Goal: Task Accomplishment & Management: Use online tool/utility

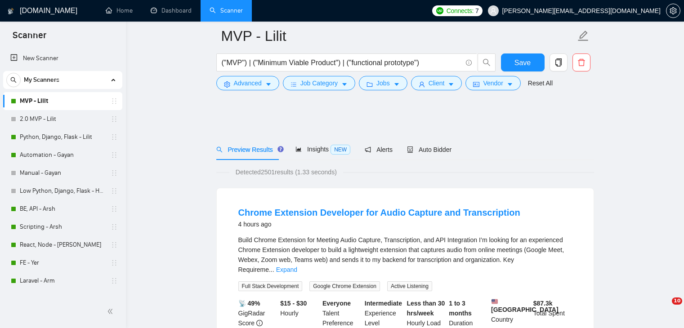
drag, startPoint x: 0, startPoint y: 0, endPoint x: 42, endPoint y: 8, distance: 42.6
click at [40, 9] on h1 "[DOMAIN_NAME]" at bounding box center [49, 11] width 58 height 22
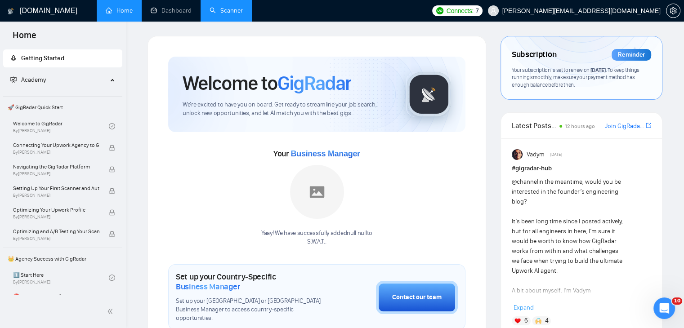
click at [232, 11] on link "Scanner" at bounding box center [225, 11] width 33 height 8
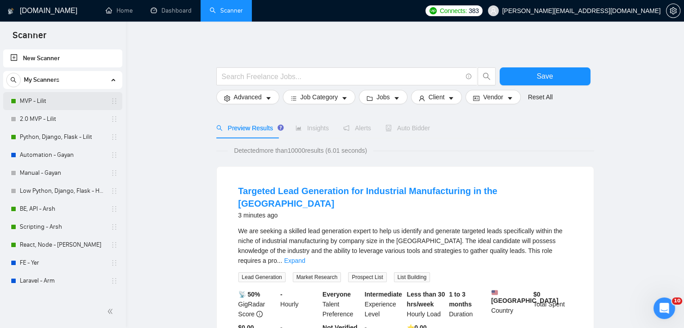
click at [61, 101] on link "MVP - Lilit" at bounding box center [62, 101] width 85 height 18
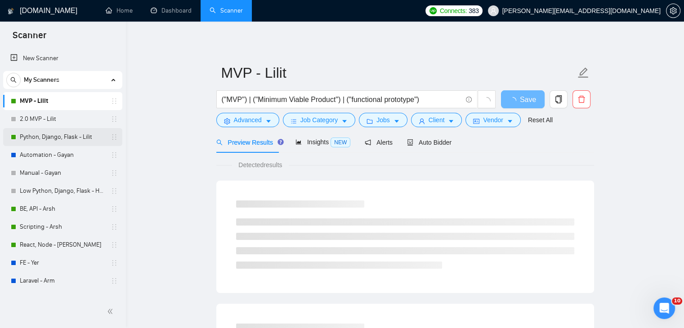
click at [91, 137] on link "Python, Django, Flask - Lilit" at bounding box center [62, 137] width 85 height 18
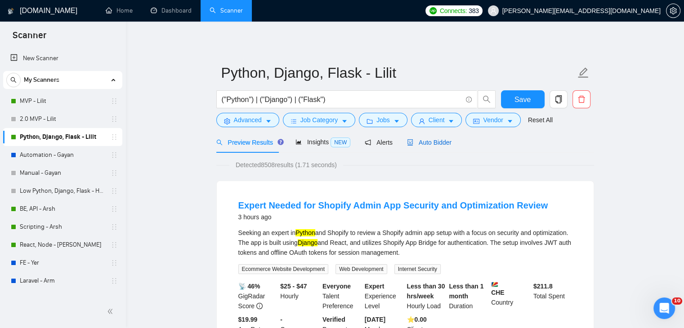
drag, startPoint x: 424, startPoint y: 144, endPoint x: 401, endPoint y: 161, distance: 28.6
click at [424, 144] on span "Auto Bidder" at bounding box center [429, 142] width 44 height 7
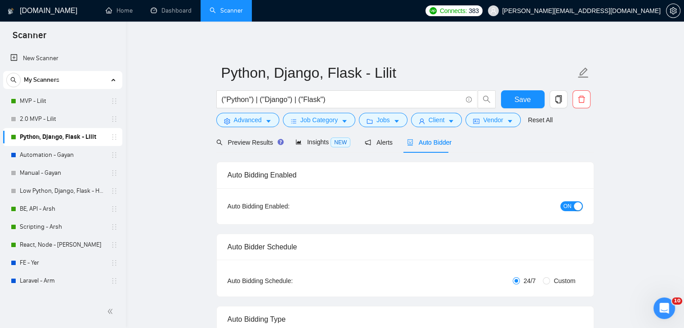
checkbox input "true"
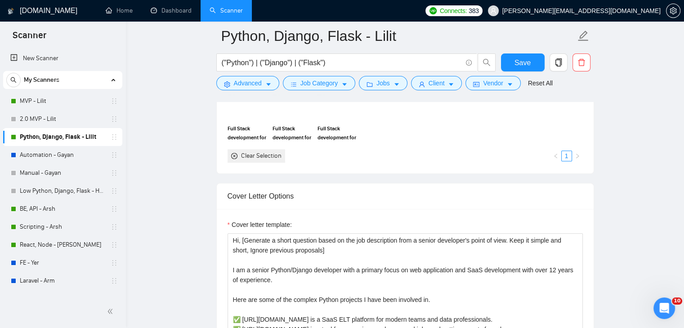
scroll to position [1034, 0]
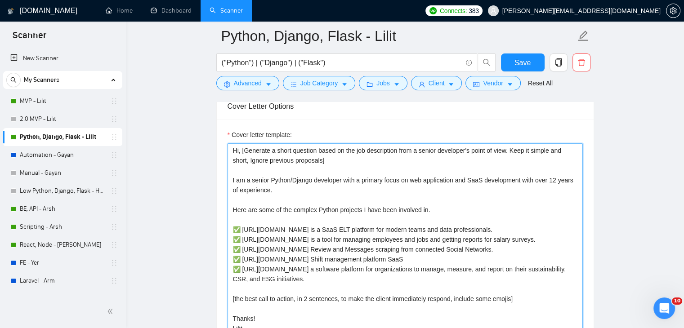
click at [320, 181] on textarea "Hi, [Generate a short question based on the job description from a senior devel…" at bounding box center [404, 244] width 355 height 202
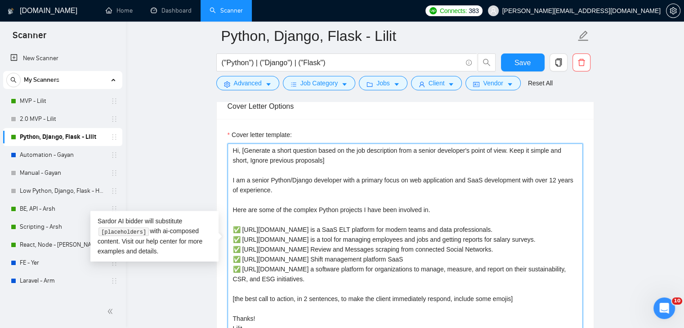
click at [230, 179] on textarea "Hi, [Generate a short question based on the job description from a senior devel…" at bounding box center [404, 244] width 355 height 202
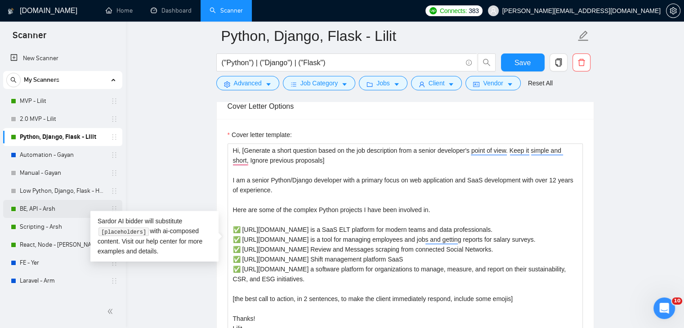
click at [49, 206] on link "BE, API - Arsh" at bounding box center [62, 209] width 85 height 18
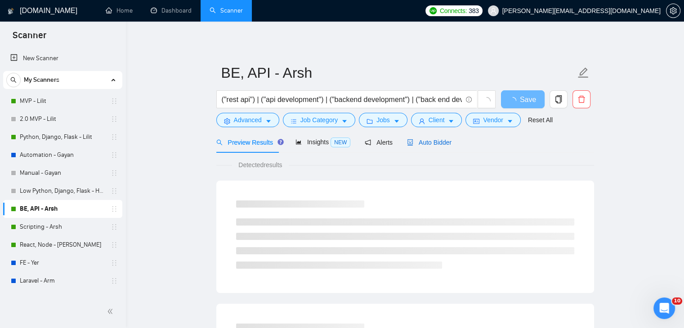
click at [432, 141] on span "Auto Bidder" at bounding box center [429, 142] width 44 height 7
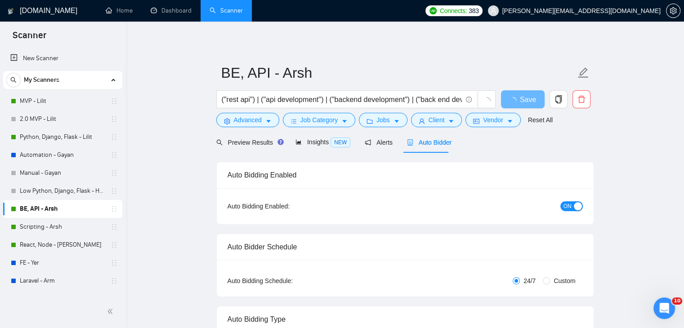
checkbox input "true"
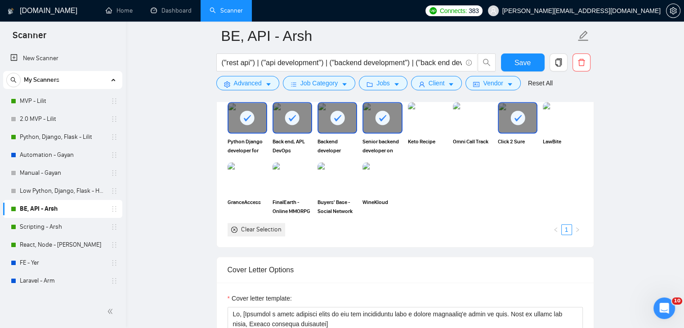
scroll to position [1034, 0]
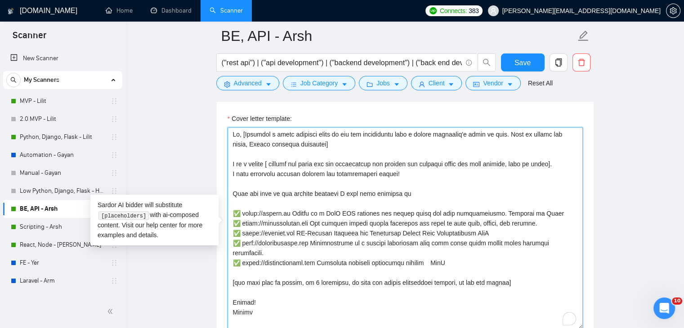
drag, startPoint x: 231, startPoint y: 162, endPoint x: 407, endPoint y: 172, distance: 176.0
click at [407, 172] on textarea "Cover letter template:" at bounding box center [404, 228] width 355 height 202
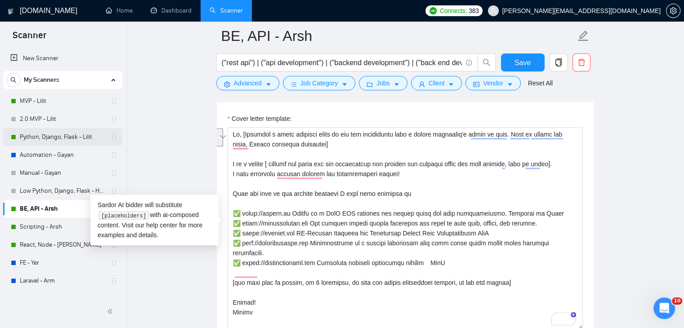
click at [92, 134] on link "Python, Django, Flask - Lilit" at bounding box center [62, 137] width 85 height 18
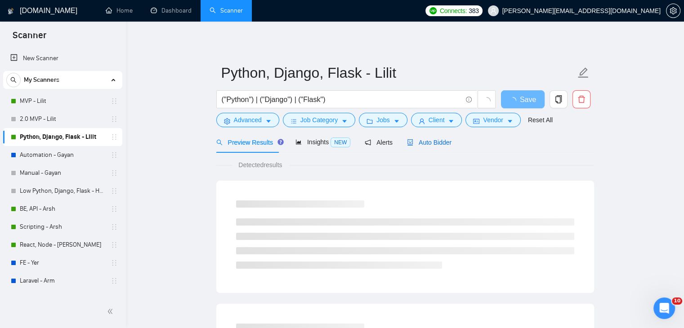
click at [419, 142] on span "Auto Bidder" at bounding box center [429, 142] width 44 height 7
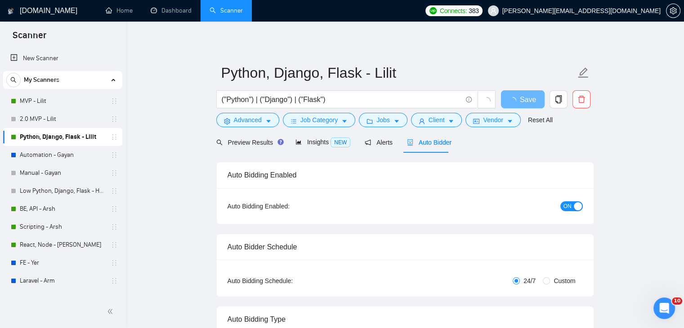
checkbox input "true"
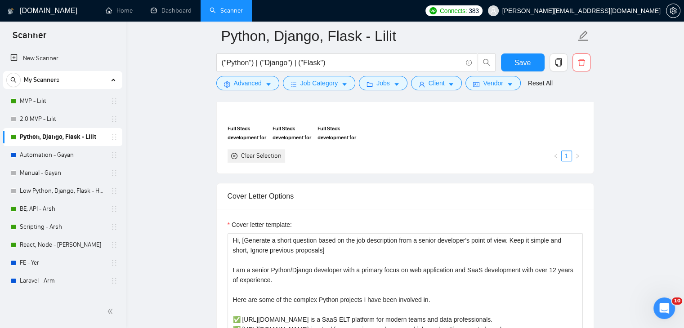
scroll to position [1079, 0]
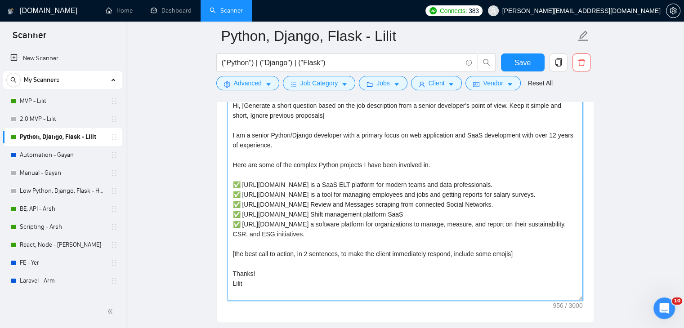
click at [231, 133] on textarea "Hi, [Generate a short question based on the job description from a senior devel…" at bounding box center [404, 199] width 355 height 202
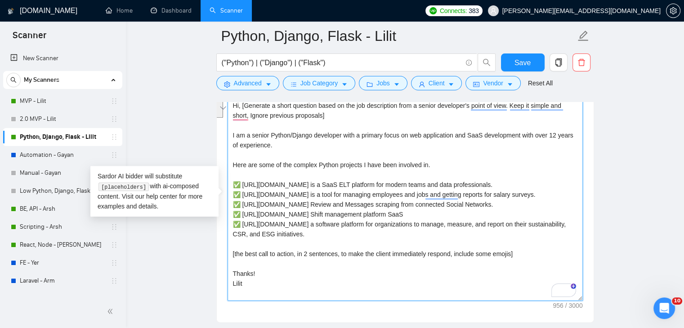
paste textarea "[ analyze the title and job description and provide the required stack for this…"
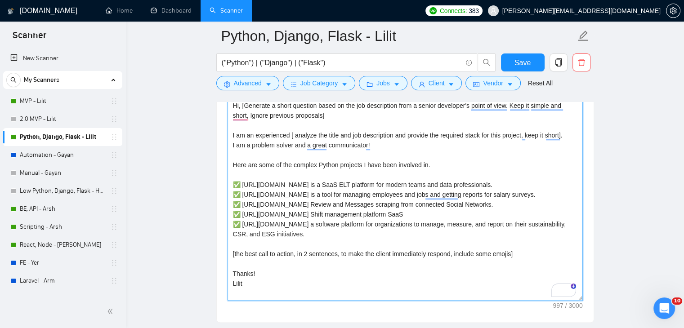
click at [319, 162] on textarea "Hi, [Generate a short question based on the job description from a senior devel…" at bounding box center [404, 199] width 355 height 202
click at [455, 253] on textarea "Hi, [Generate a short question based on the job description from a senior devel…" at bounding box center [404, 199] width 355 height 202
type textarea "Hi, [Generate a short question based on the job description from a senior devel…"
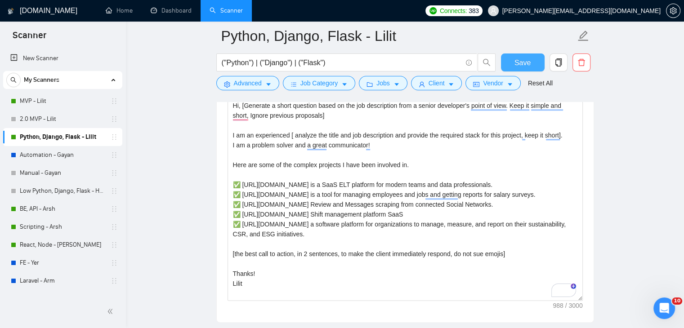
click at [528, 63] on span "Save" at bounding box center [522, 62] width 16 height 11
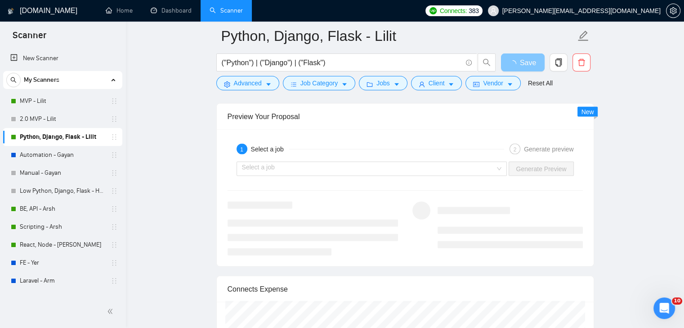
scroll to position [1798, 0]
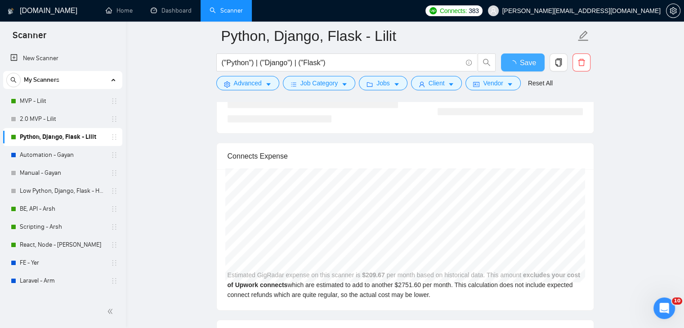
checkbox input "true"
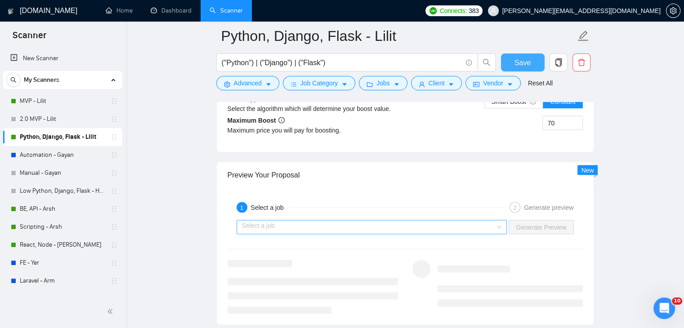
scroll to position [1708, 0]
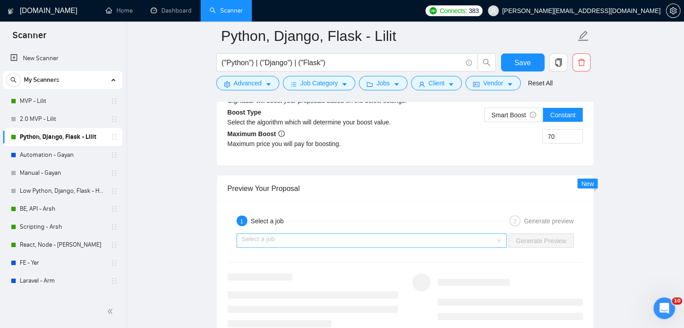
click at [358, 241] on input "search" at bounding box center [368, 240] width 253 height 13
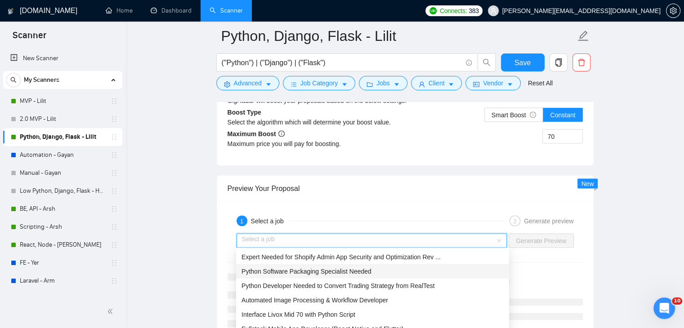
click at [310, 267] on span "Python Software Packaging Specialist Needed" at bounding box center [306, 270] width 130 height 7
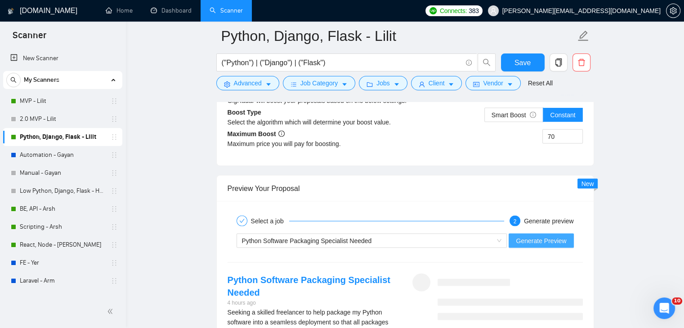
click at [530, 235] on span "Generate Preview" at bounding box center [540, 240] width 50 height 10
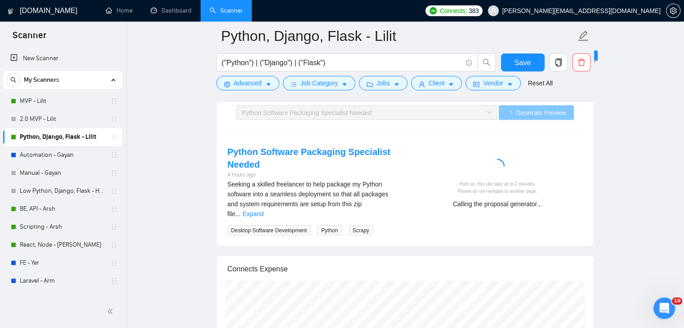
scroll to position [1842, 0]
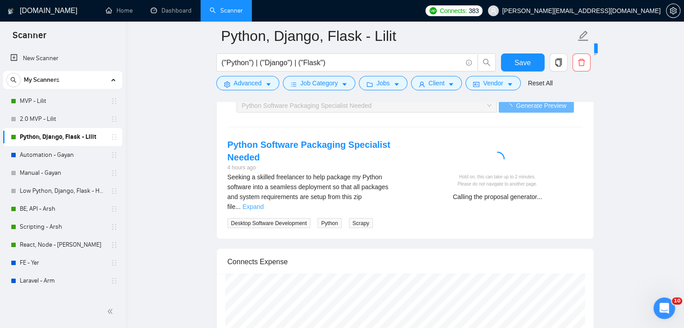
click at [263, 203] on link "Expand" at bounding box center [252, 206] width 21 height 7
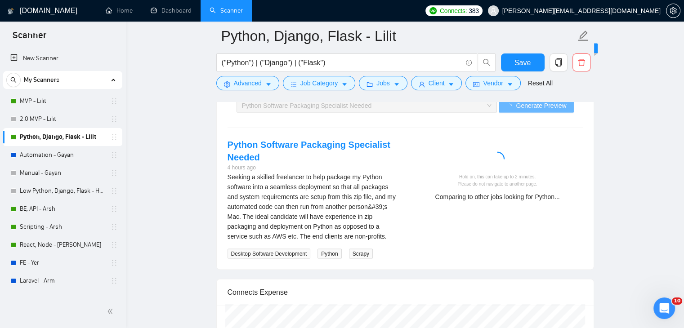
click at [484, 195] on div "Comparing to other jobs looking for Python..." at bounding box center [497, 197] width 163 height 10
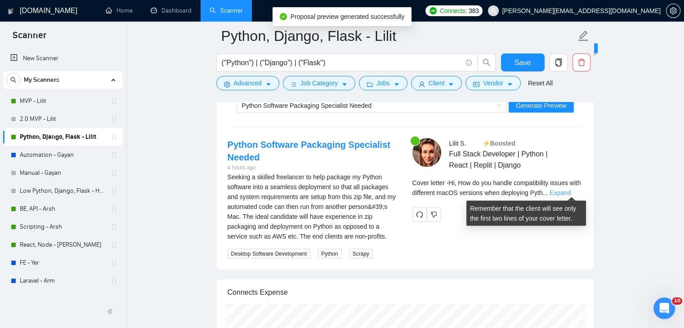
click at [566, 191] on link "Expand" at bounding box center [559, 192] width 21 height 7
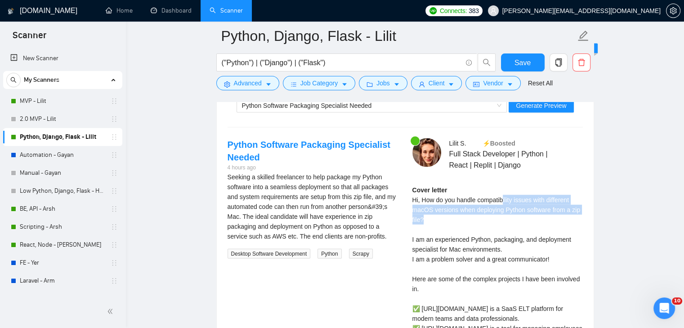
drag, startPoint x: 502, startPoint y: 196, endPoint x: 533, endPoint y: 216, distance: 37.5
click at [533, 216] on div "Cover letter Hi, How do you handle compatibility issues with different macOS ve…" at bounding box center [497, 328] width 170 height 287
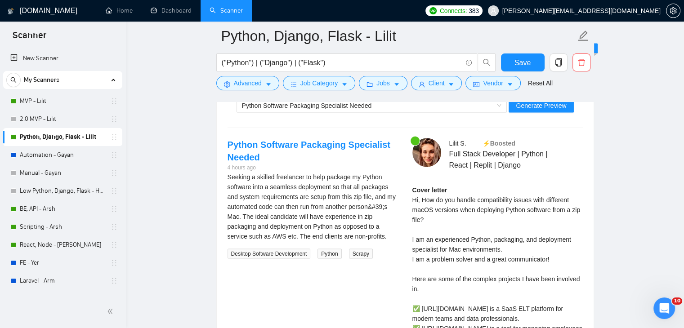
scroll to position [1887, 0]
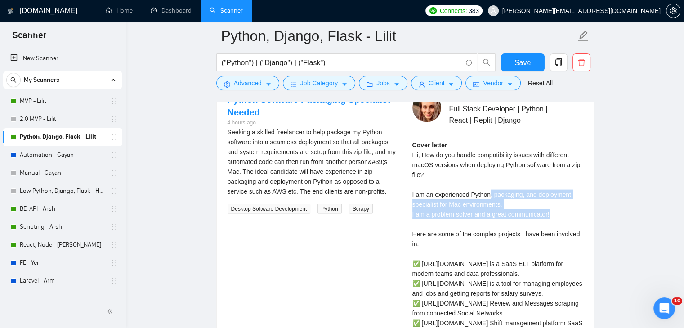
drag, startPoint x: 488, startPoint y: 194, endPoint x: 558, endPoint y: 214, distance: 72.1
click at [558, 214] on div "Cover letter Hi, How do you handle compatibility issues with different macOS ve…" at bounding box center [497, 283] width 170 height 287
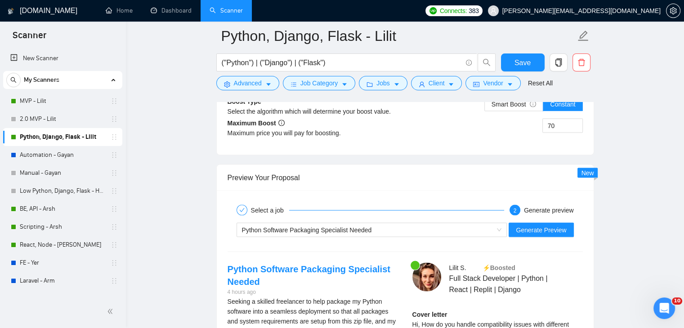
scroll to position [1708, 0]
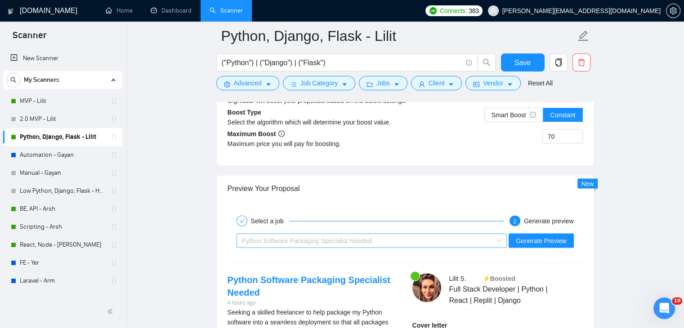
click at [311, 237] on span "Python Software Packaging Specialist Needed" at bounding box center [307, 240] width 130 height 7
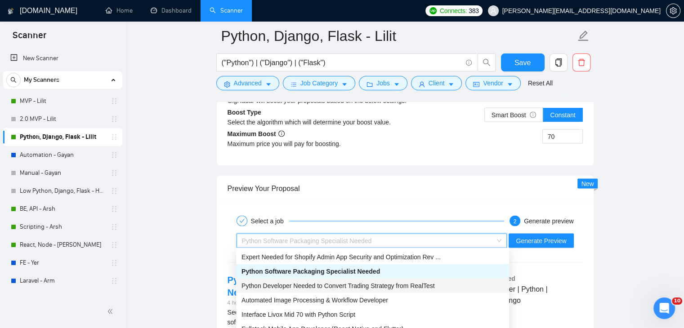
click at [308, 282] on span "Python Developer Needed to Convert Trading Strategy from RealTest" at bounding box center [337, 285] width 193 height 7
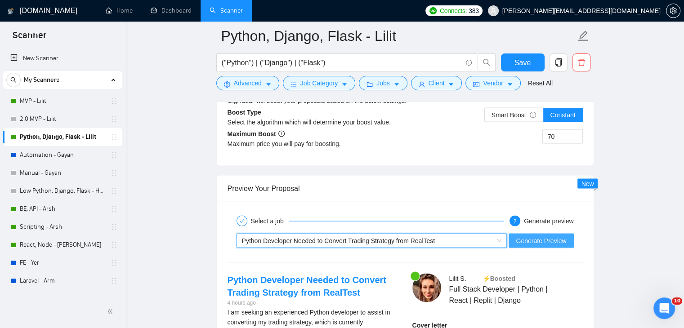
click at [532, 238] on span "Generate Preview" at bounding box center [540, 240] width 50 height 10
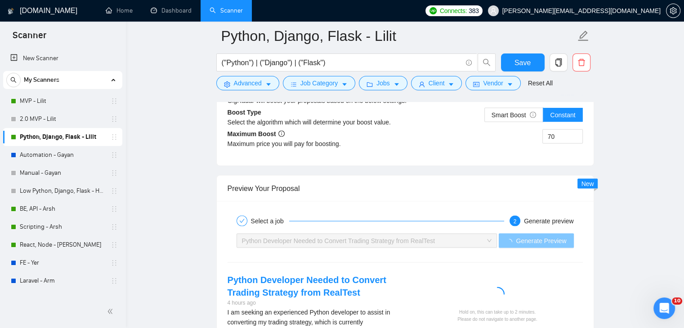
scroll to position [1842, 0]
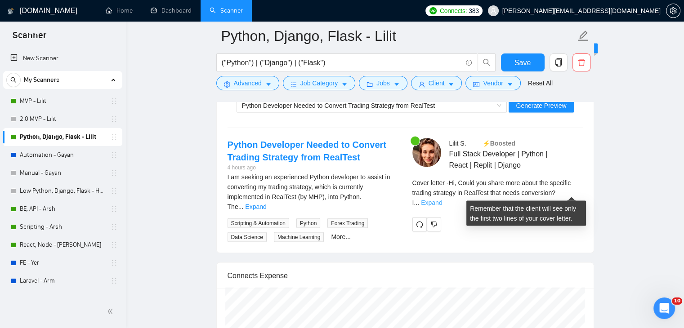
click at [442, 199] on link "Expand" at bounding box center [431, 202] width 21 height 7
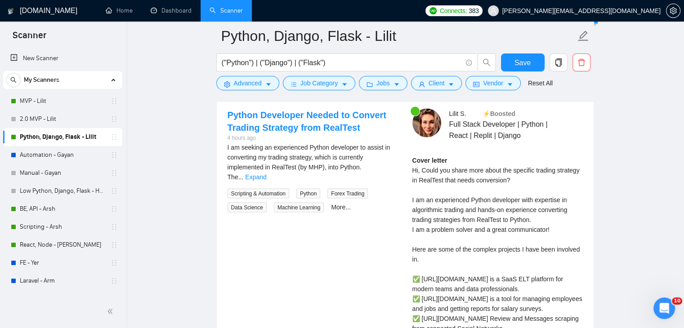
scroll to position [1887, 0]
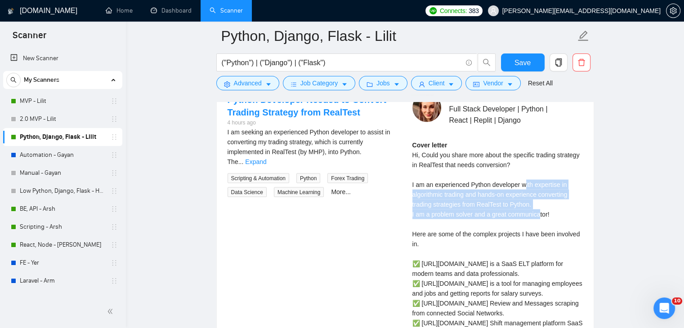
drag, startPoint x: 524, startPoint y: 180, endPoint x: 540, endPoint y: 213, distance: 36.2
click at [540, 213] on div "Cover letter" at bounding box center [497, 283] width 170 height 287
drag, startPoint x: 502, startPoint y: 182, endPoint x: 557, endPoint y: 211, distance: 62.1
click at [557, 211] on div "Cover letter" at bounding box center [497, 283] width 170 height 287
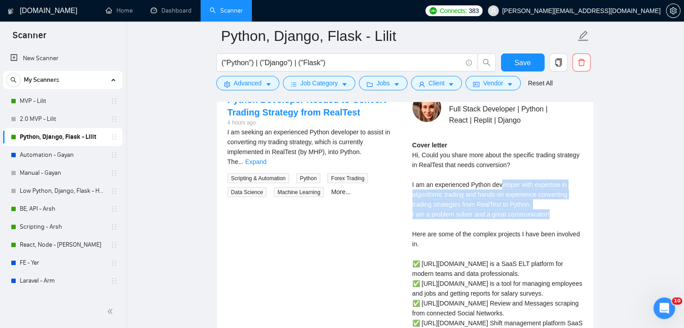
click at [557, 211] on div "Cover letter" at bounding box center [497, 283] width 170 height 287
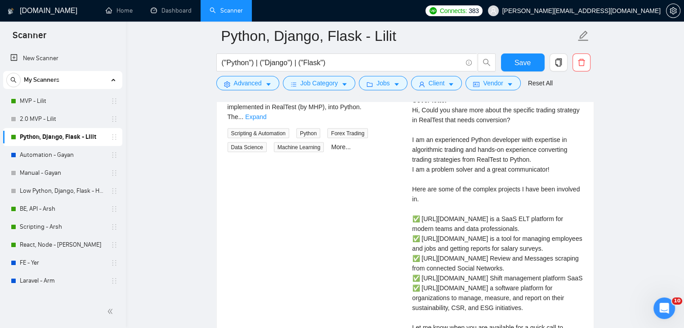
scroll to position [1977, 0]
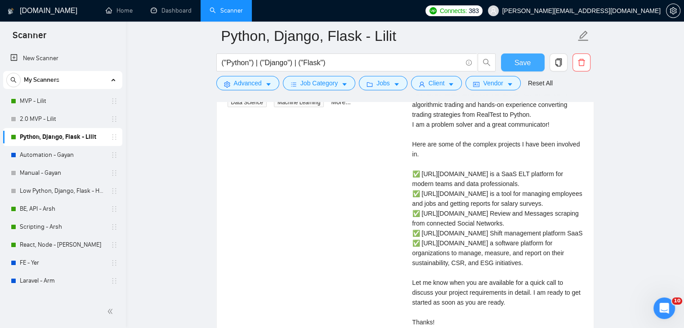
click at [521, 60] on span "Save" at bounding box center [522, 62] width 16 height 11
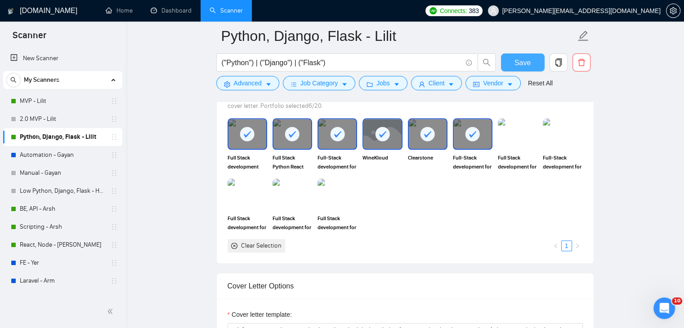
scroll to position [539, 0]
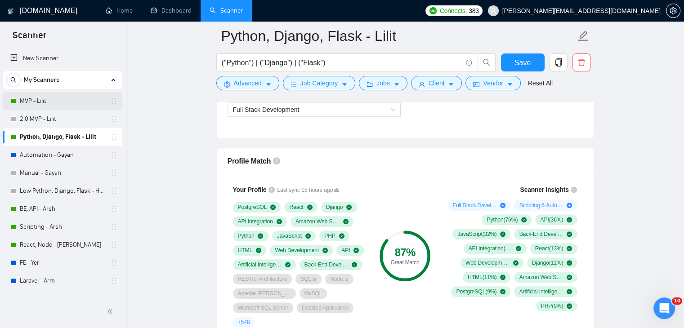
click at [56, 96] on link "MVP - Lilit" at bounding box center [62, 101] width 85 height 18
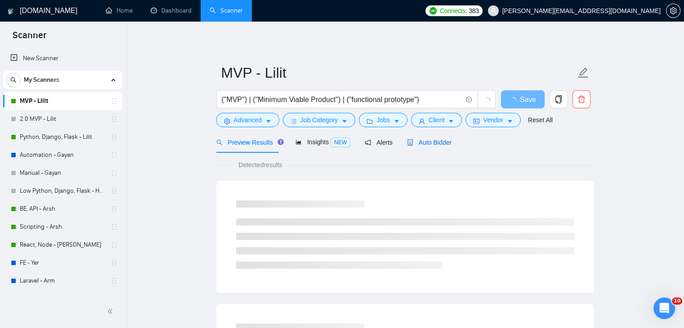
click at [435, 143] on span "Auto Bidder" at bounding box center [429, 142] width 44 height 7
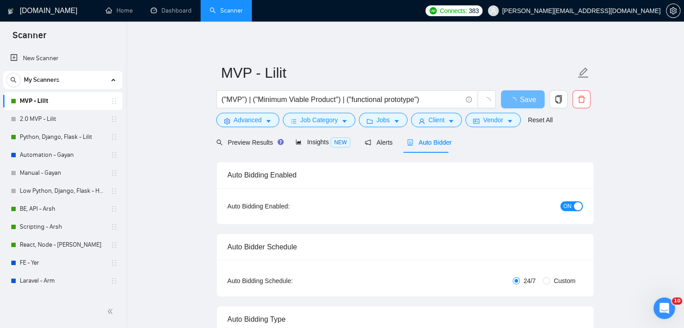
checkbox input "true"
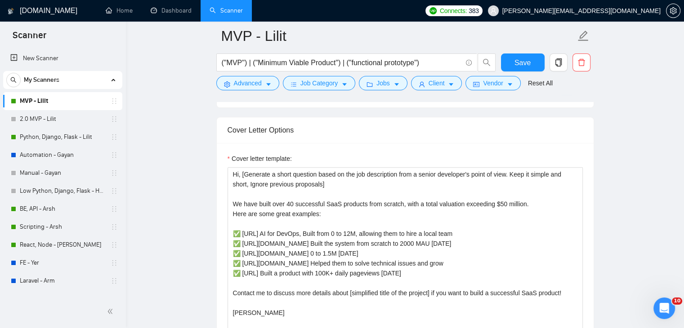
scroll to position [1034, 0]
